Goal: Task Accomplishment & Management: Use online tool/utility

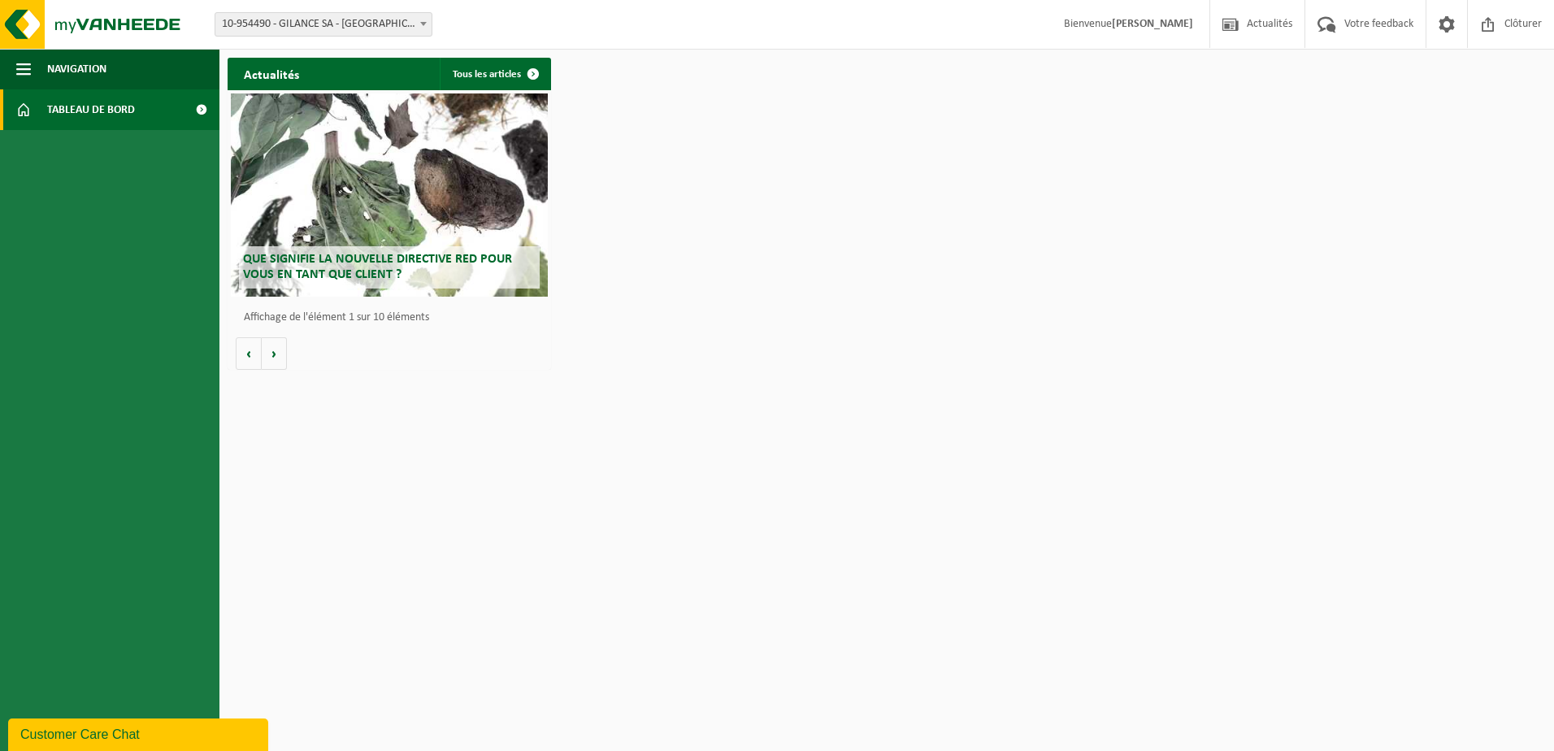
click at [371, 28] on span "10-954490 - GILANCE SA - [GEOGRAPHIC_DATA]" at bounding box center [323, 24] width 216 height 23
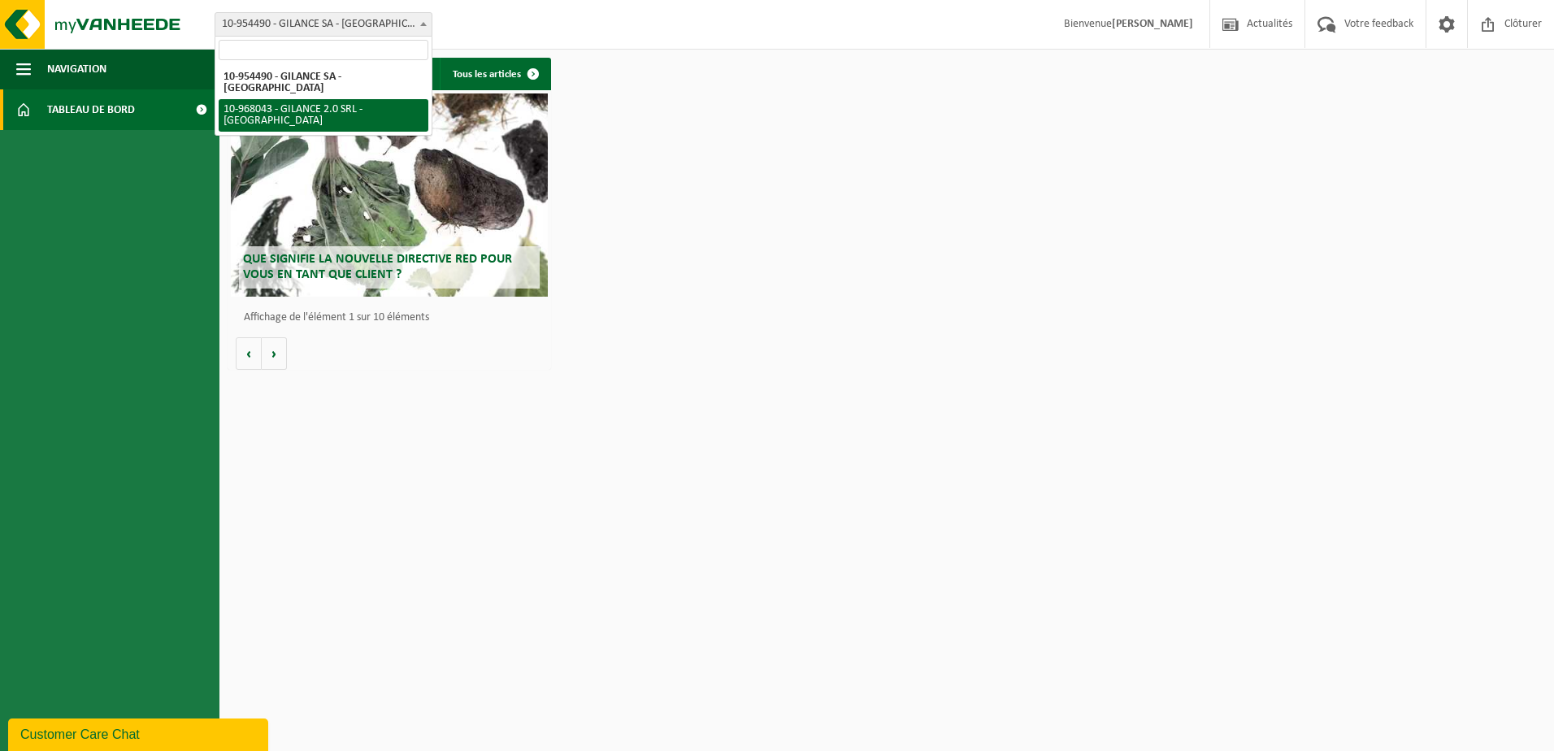
select select "154088"
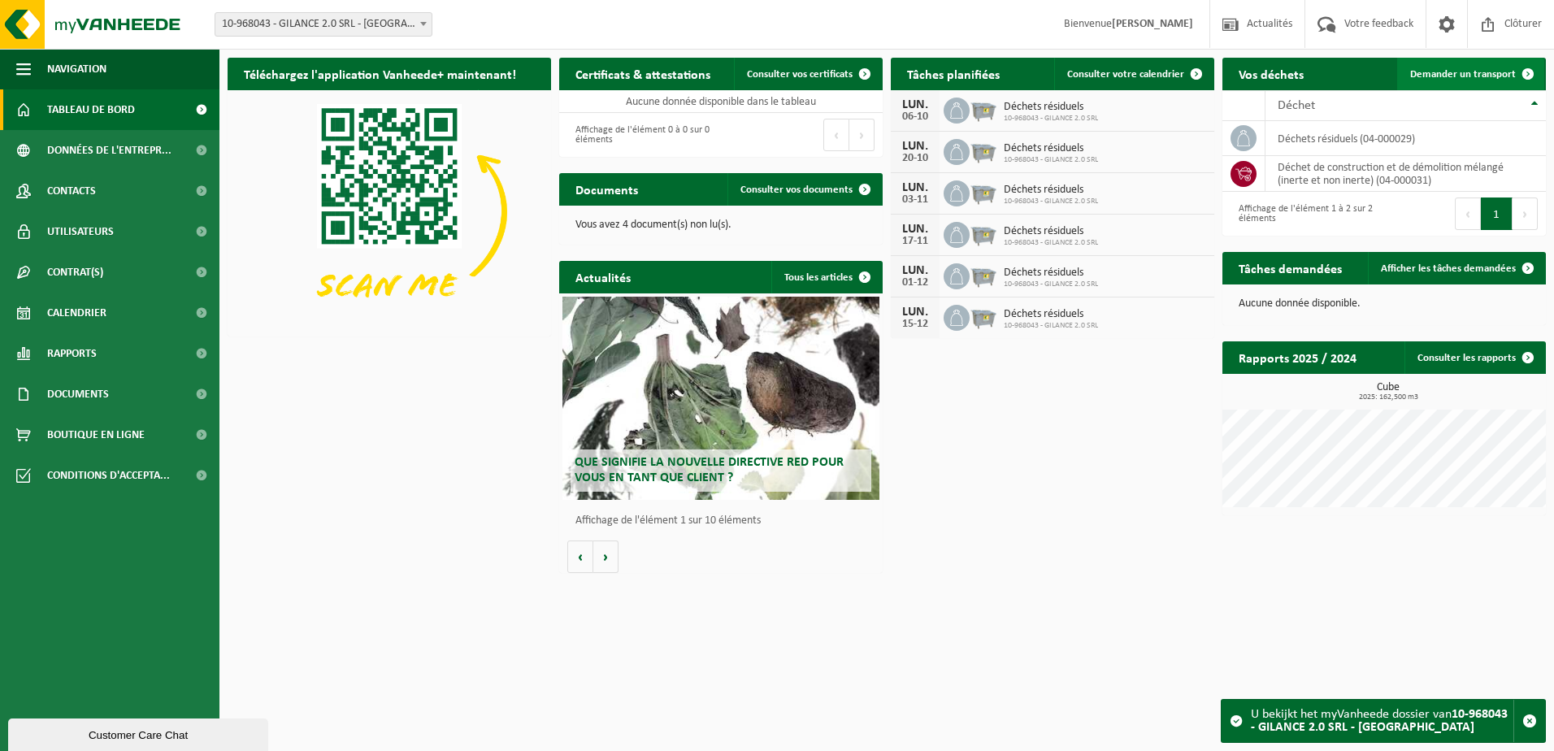
click at [1456, 74] on span "Demander un transport" at bounding box center [1463, 74] width 106 height 11
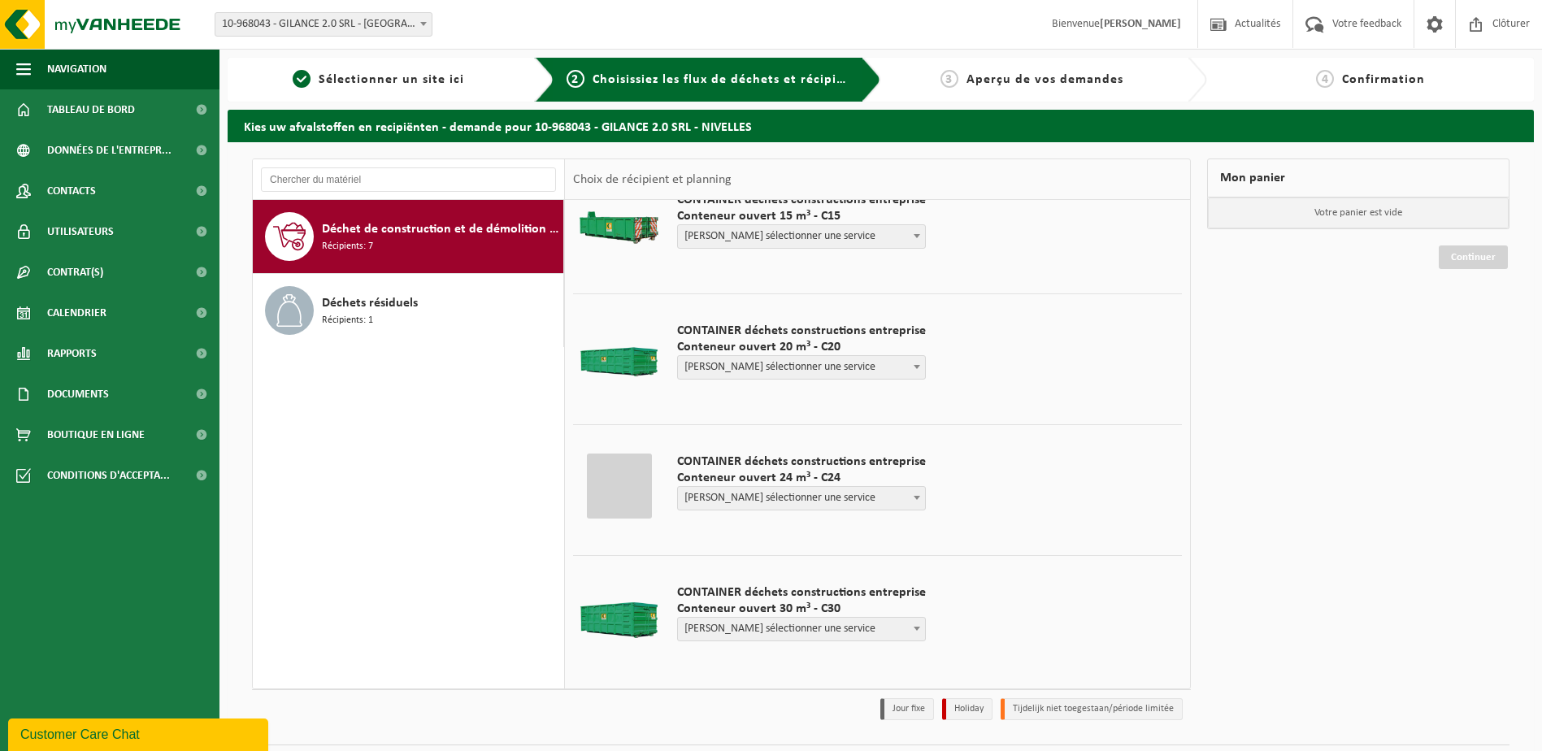
scroll to position [444, 0]
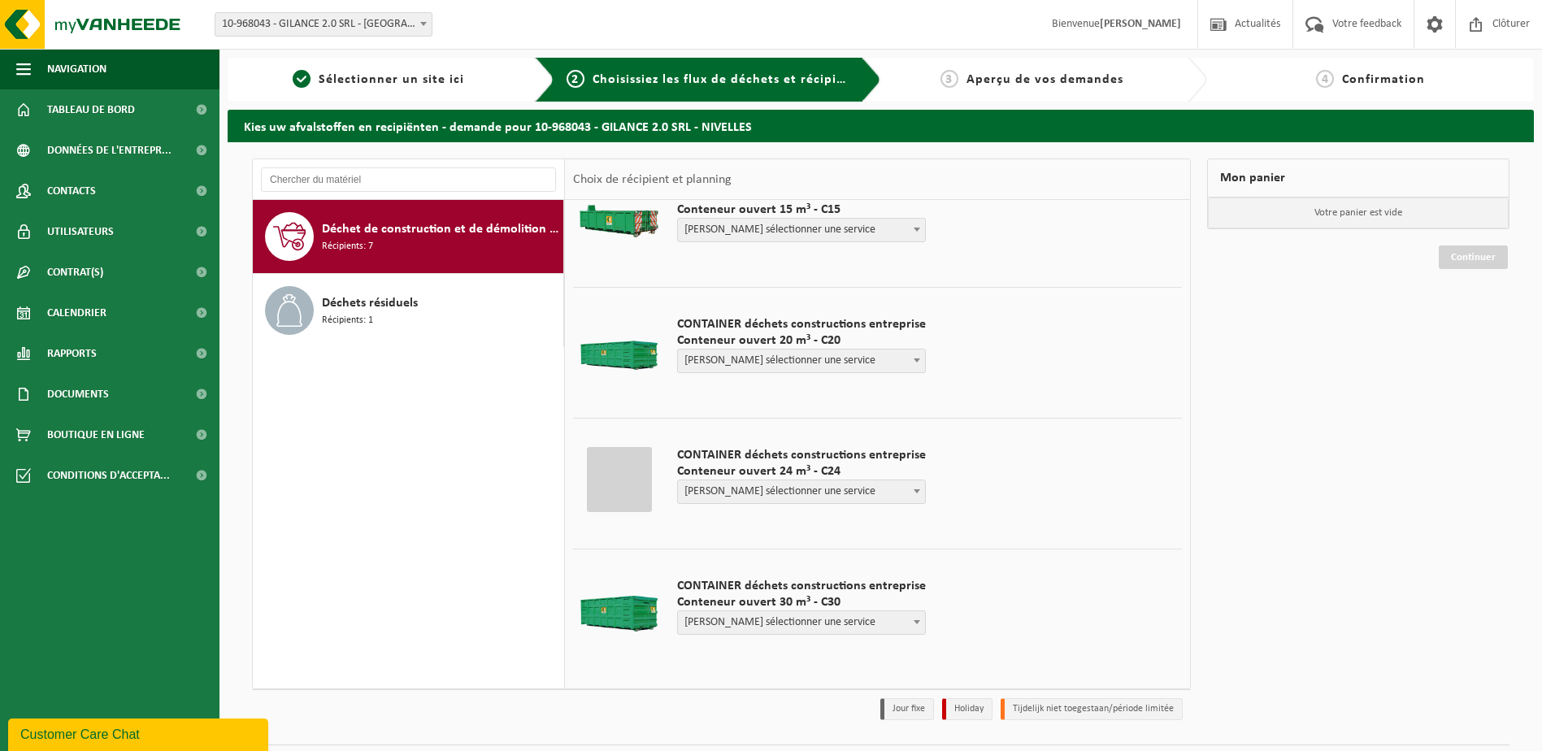
click at [914, 231] on b at bounding box center [917, 230] width 7 height 4
click at [914, 358] on b at bounding box center [917, 360] width 7 height 4
click at [1057, 346] on td "CONTAINER déchets constructions entreprise Conteneur ouvert 20 m³ - C20 [PERSON…" at bounding box center [924, 348] width 518 height 123
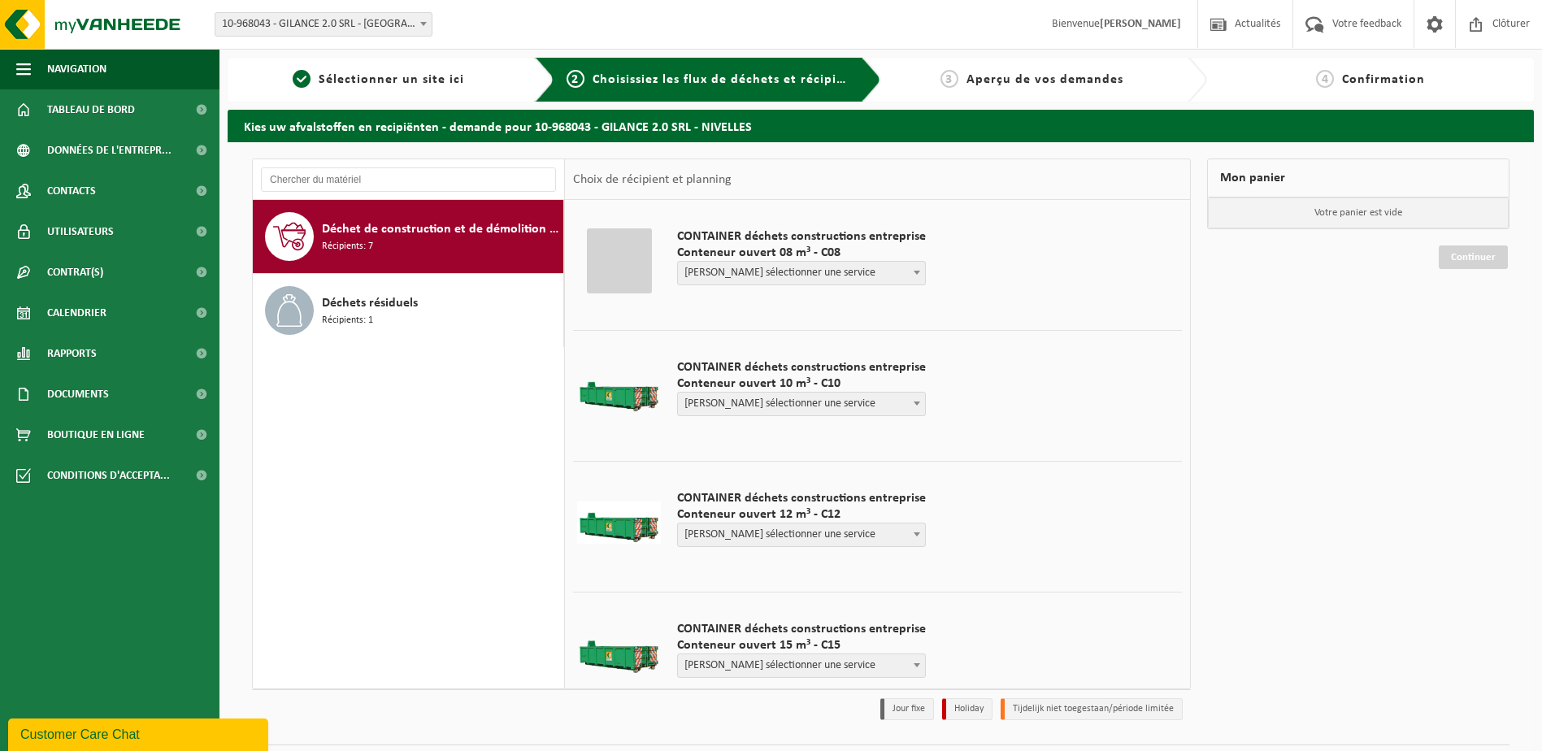
scroll to position [0, 0]
